Goal: Task Accomplishment & Management: Complete application form

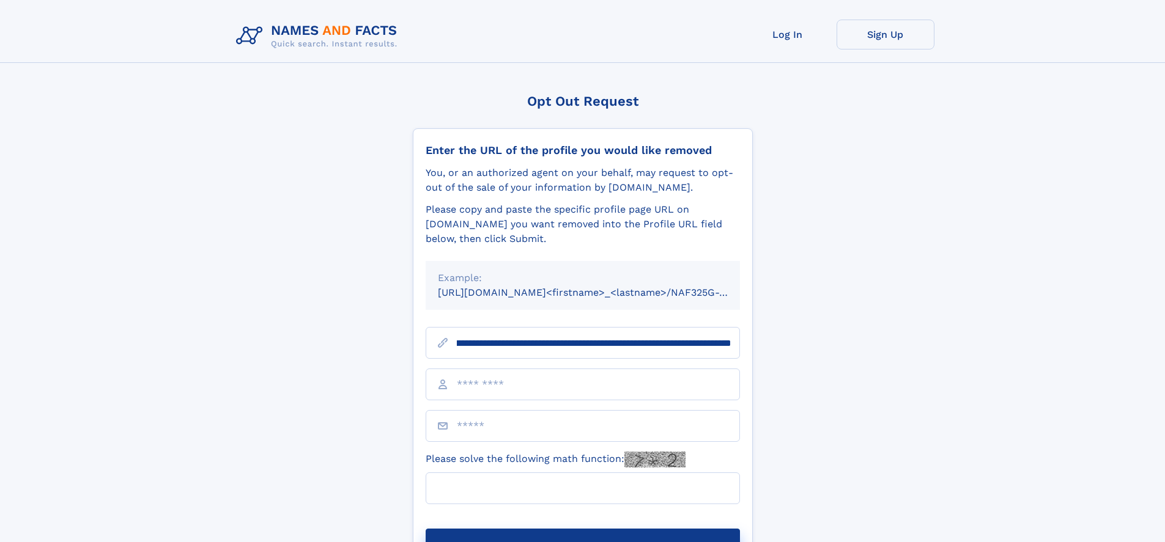
scroll to position [0, 157]
type input "**********"
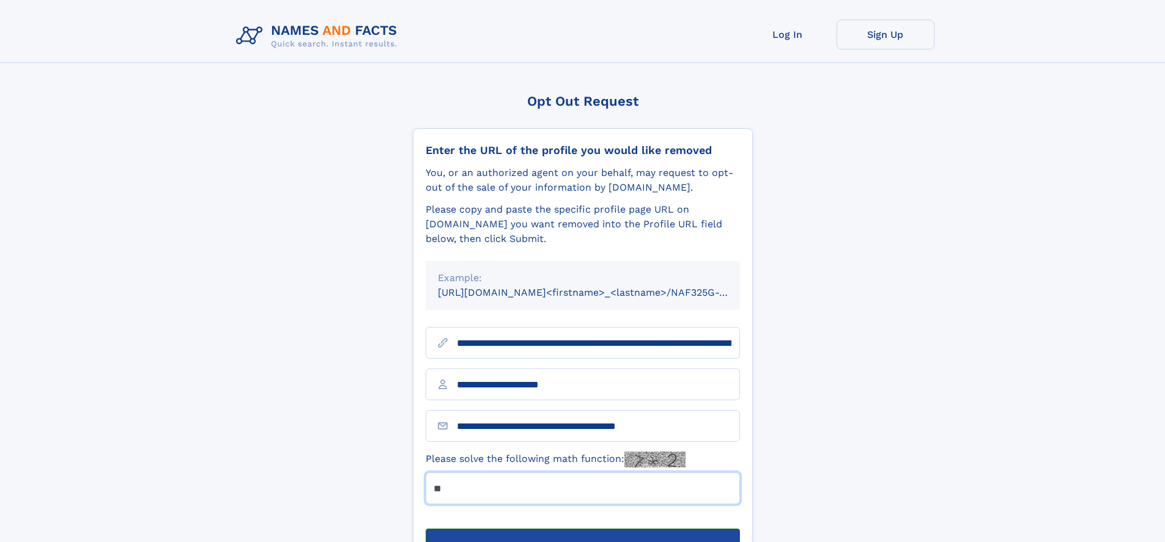
type input "**"
click at [582, 529] on button "Submit Opt Out Request" at bounding box center [583, 548] width 314 height 39
